Goal: Information Seeking & Learning: Learn about a topic

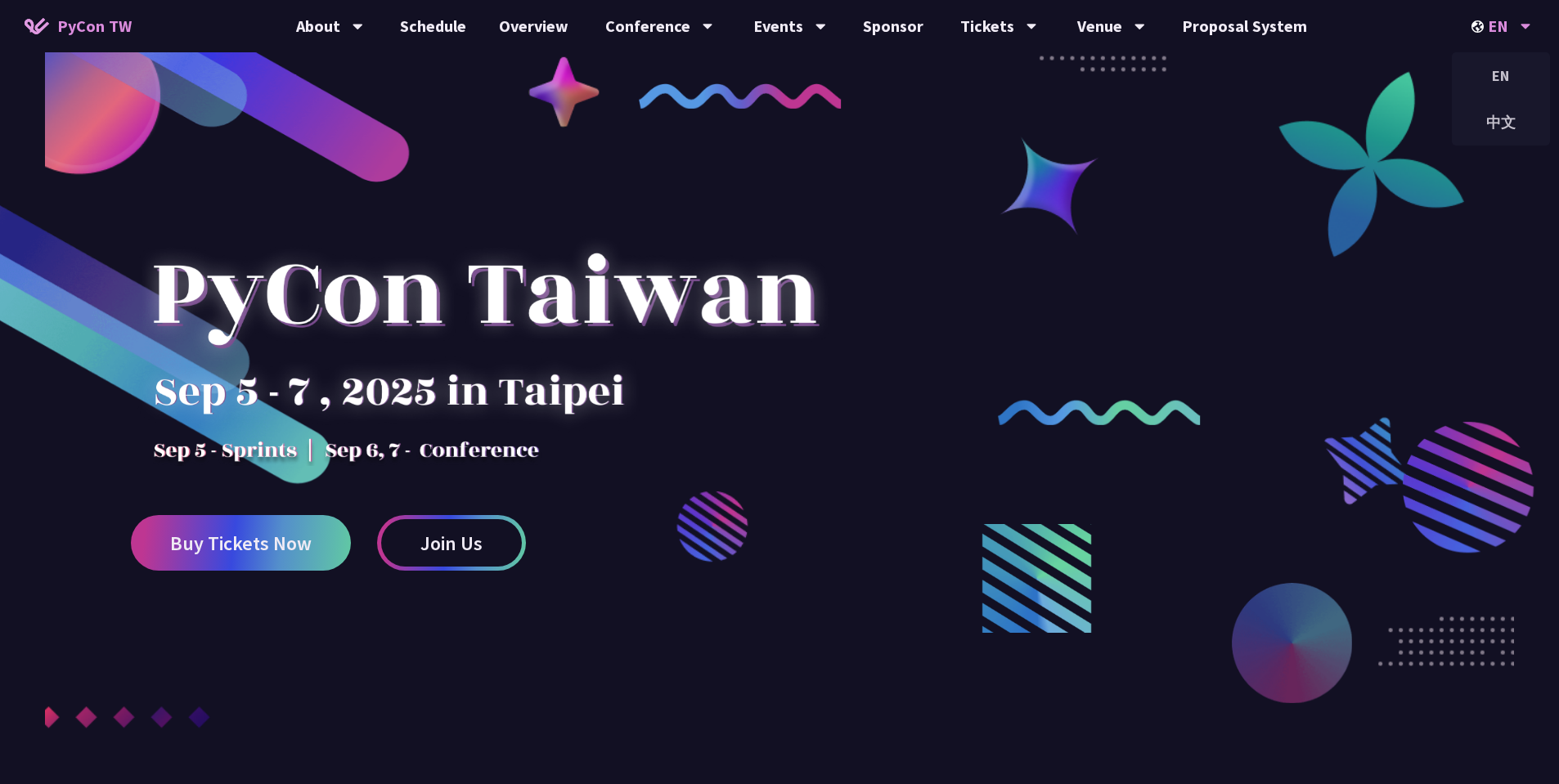
click at [1508, 22] on div "EN" at bounding box center [1501, 26] width 60 height 52
click at [1500, 122] on div "中文" at bounding box center [1501, 122] width 98 height 39
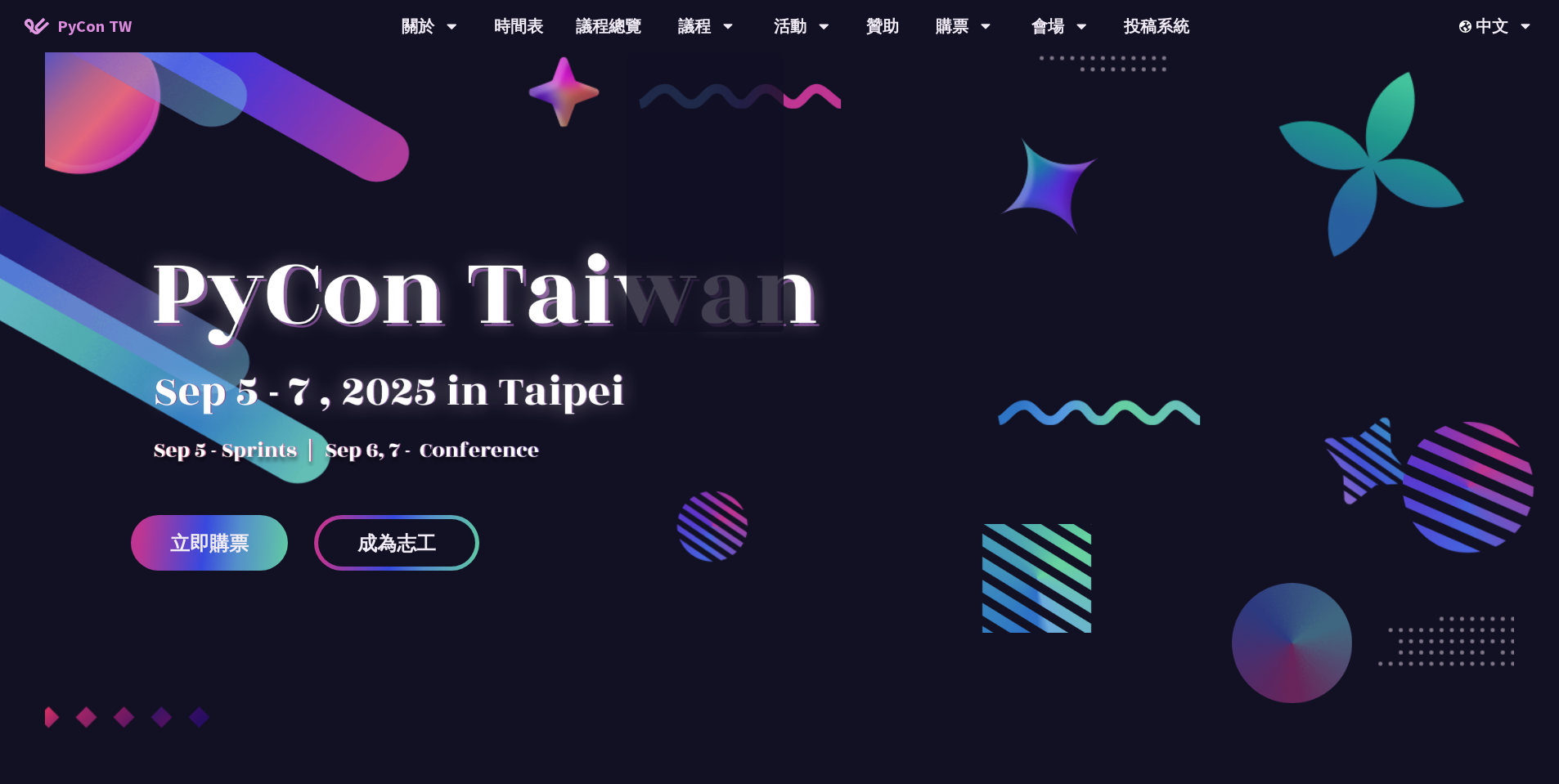
click at [928, 415] on div at bounding box center [780, 466] width 1559 height 735
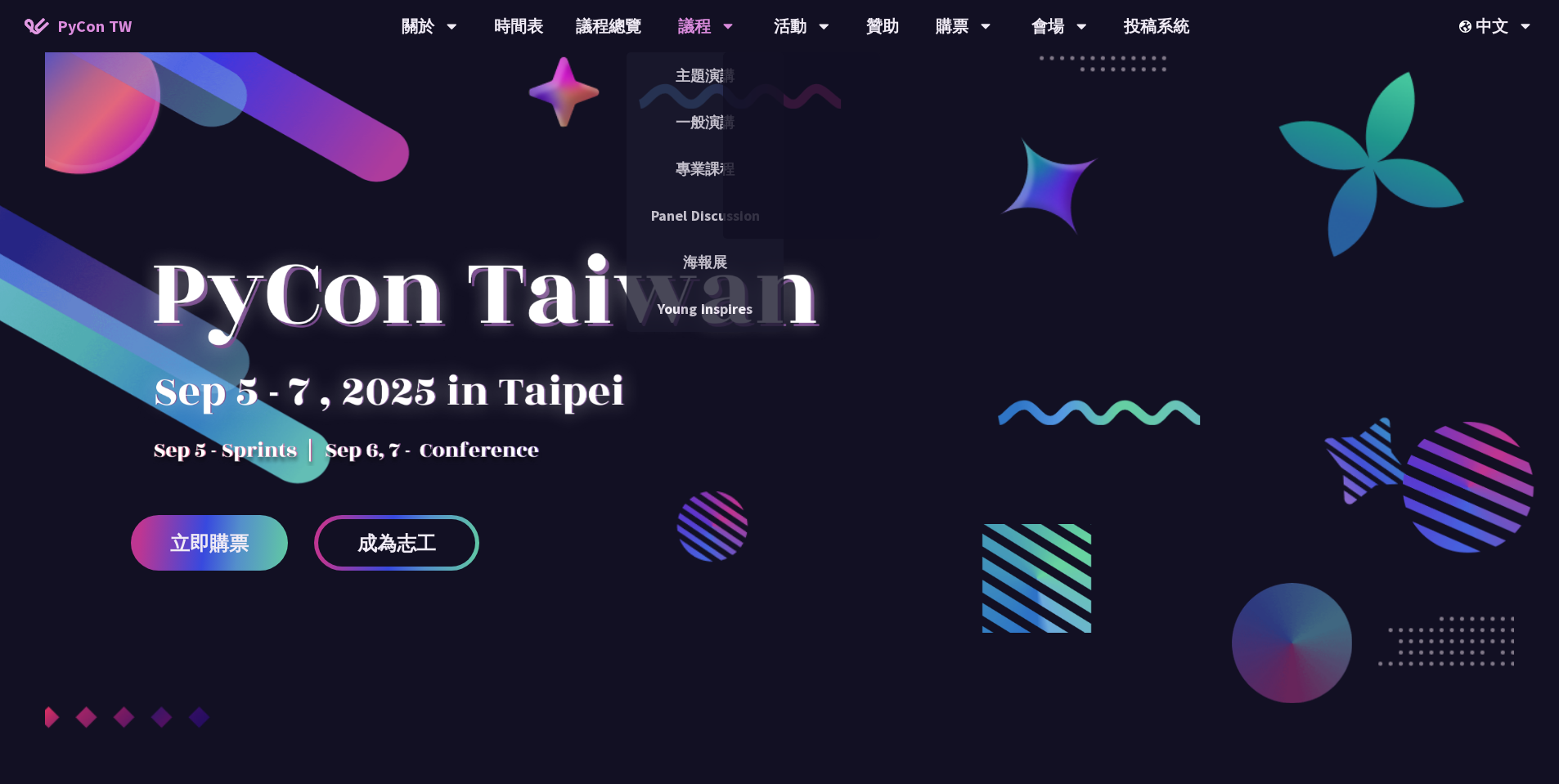
click at [709, 30] on div "議程" at bounding box center [706, 26] width 56 height 52
click at [712, 117] on link "一般演講" at bounding box center [704, 122] width 157 height 39
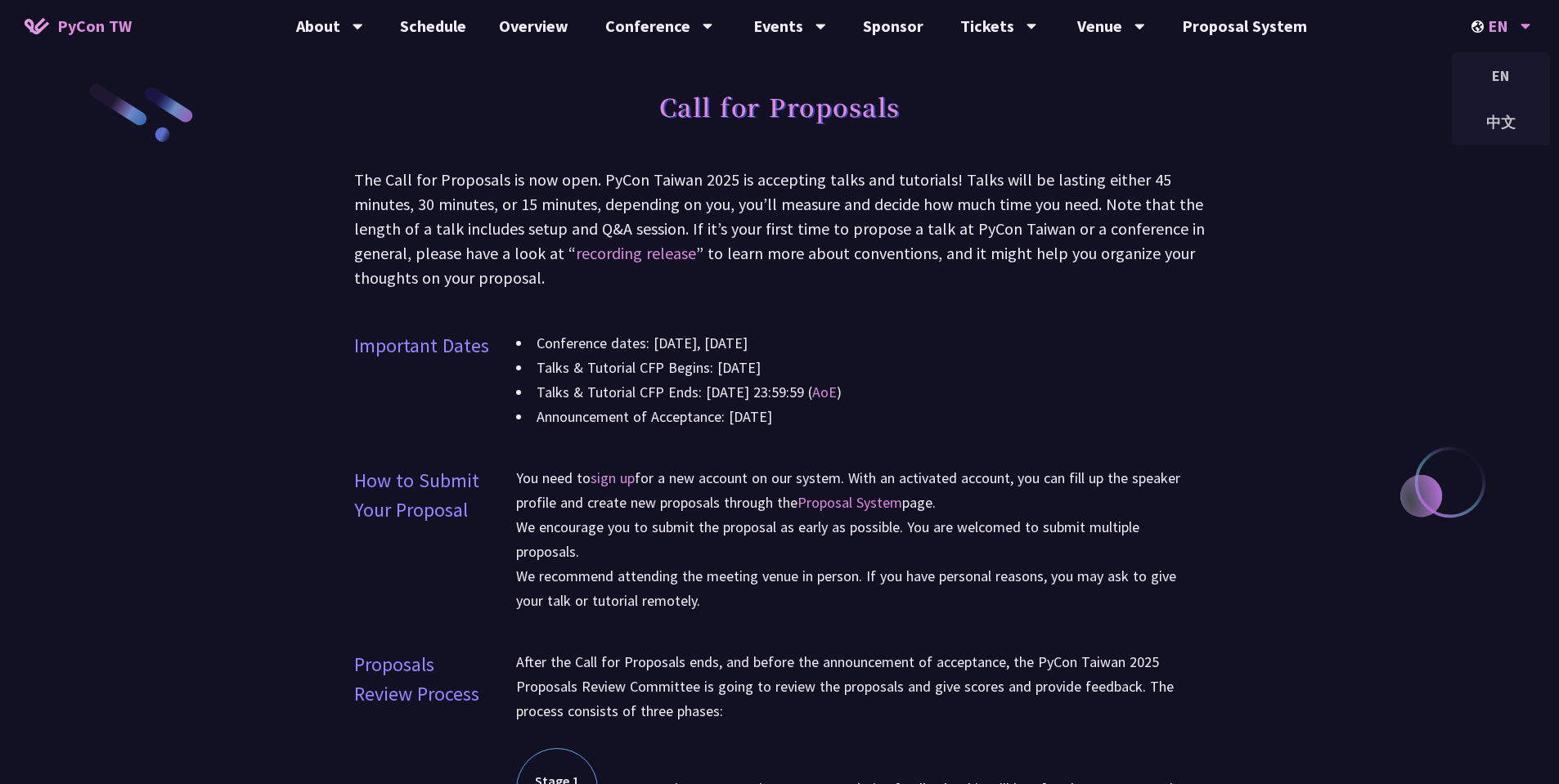
click at [1495, 30] on div "EN" at bounding box center [1501, 26] width 60 height 52
click at [1497, 124] on div "中文" at bounding box center [1501, 122] width 98 height 39
